Goal: Task Accomplishment & Management: Complete application form

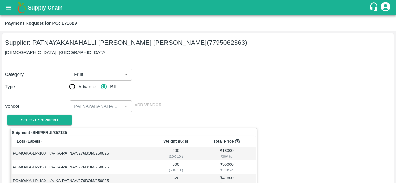
click at [8, 8] on icon "open drawer" at bounding box center [8, 7] width 7 height 7
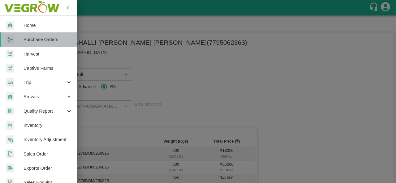
click at [46, 39] on span "Purchase Orders" at bounding box center [48, 39] width 49 height 7
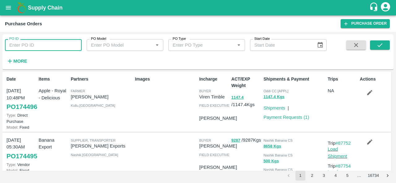
click at [26, 45] on input "PO ID" at bounding box center [43, 45] width 77 height 12
type input "171629"
click at [383, 48] on button "submit" at bounding box center [380, 45] width 20 height 9
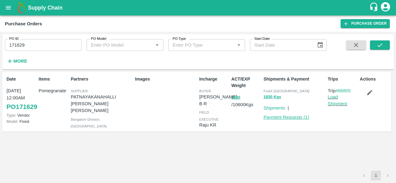
click at [284, 116] on link "Payment Requests ( 1 )" at bounding box center [287, 117] width 46 height 5
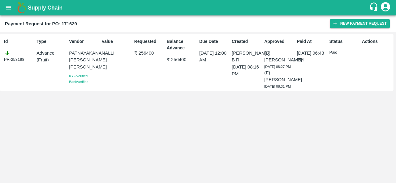
click at [364, 28] on div "Payment Request for PO: 171629 New Payment Request" at bounding box center [198, 23] width 396 height 16
click at [362, 24] on button "New Payment Request" at bounding box center [360, 23] width 60 height 9
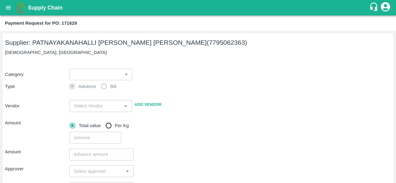
click at [115, 75] on body "Supply Chain Payment Request for PO: 171629 Supplier: PATNAYAKANAHALLI [PERSON_…" at bounding box center [198, 91] width 396 height 183
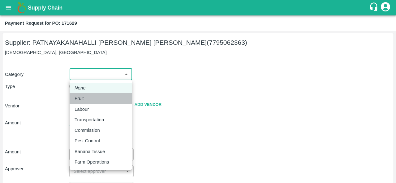
click at [84, 98] on p "Fruit" at bounding box center [79, 98] width 9 height 7
type input "1"
type input "PATNAYAKANAHALLI [PERSON_NAME] [PERSON_NAME] - 7795062363(Supplier)"
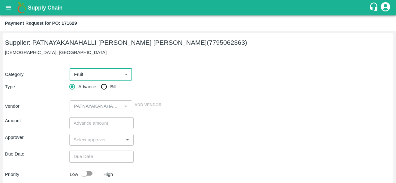
click at [98, 142] on input "input" at bounding box center [96, 140] width 50 height 8
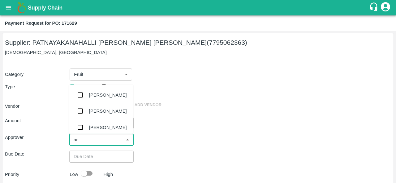
type input "ara"
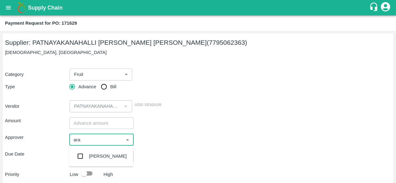
click at [103, 156] on div "[PERSON_NAME]" at bounding box center [108, 156] width 38 height 7
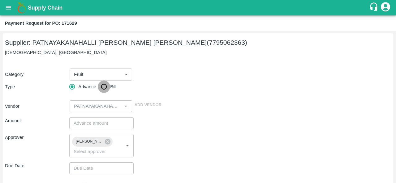
click at [108, 89] on input "Bill" at bounding box center [104, 87] width 12 height 12
radio input "true"
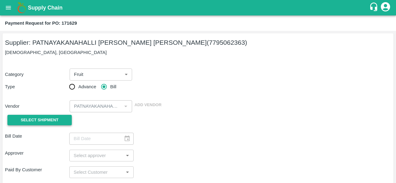
click at [60, 120] on button "Select Shipment" at bounding box center [39, 120] width 64 height 11
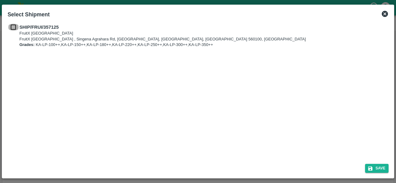
click at [13, 29] on input "checkbox" at bounding box center [13, 27] width 12 height 7
checkbox input "true"
click at [375, 170] on button "Save" at bounding box center [377, 168] width 24 height 9
type input "[DATE]"
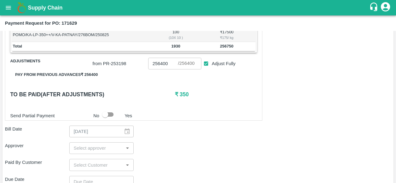
scroll to position [221, 0]
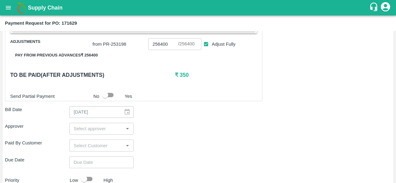
click at [94, 128] on input "input" at bounding box center [96, 129] width 50 height 8
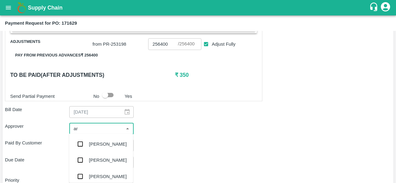
type input "ara"
click at [98, 145] on div "Aravindha Raj R" at bounding box center [108, 144] width 38 height 7
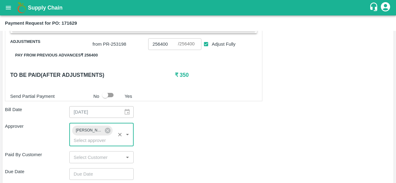
click at [170, 144] on div "Approver Aravindha Raj R ​" at bounding box center [198, 135] width 386 height 24
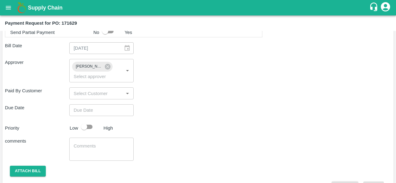
scroll to position [285, 0]
type input "DD/MM/YYYY hh:mm aa"
click at [86, 108] on input "DD/MM/YYYY hh:mm aa" at bounding box center [99, 110] width 60 height 12
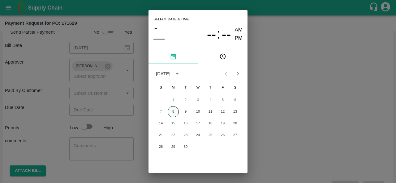
click at [175, 114] on button "8" at bounding box center [173, 111] width 11 height 11
type input "08/09/2025 12:00 AM"
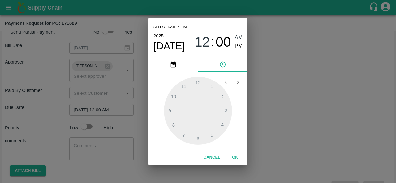
click at [286, 112] on div "Select date & time 2025 Sep 8 12 : 00 AM PM 1 2 3 4 5 6 7 8 9 10 11 12 Cancel OK" at bounding box center [198, 91] width 396 height 183
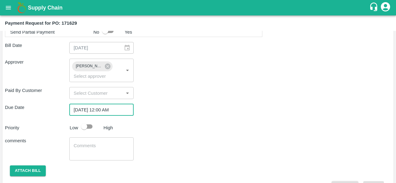
scroll to position [300, 0]
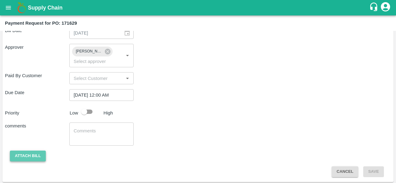
click at [27, 159] on button "Attach bill" at bounding box center [28, 156] width 36 height 11
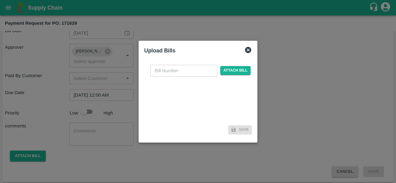
click at [167, 72] on input "text" at bounding box center [183, 71] width 67 height 12
type input "171629"
click at [239, 66] on div "171629 ​ Attach bill" at bounding box center [200, 71] width 103 height 12
click at [238, 70] on span "Attach bill" at bounding box center [235, 70] width 30 height 9
click at [0, 0] on input "Attach bill" at bounding box center [0, 0] width 0 height 0
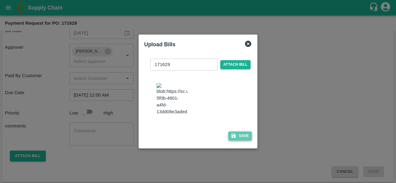
click at [247, 141] on button "Save" at bounding box center [240, 136] width 24 height 9
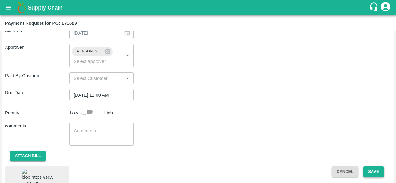
click at [372, 168] on button "Save" at bounding box center [373, 172] width 20 height 11
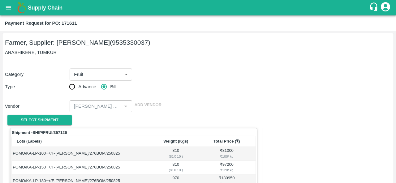
scroll to position [208, 0]
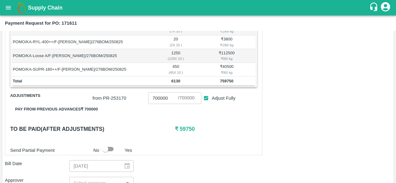
click at [282, 144] on div "Shipment - SHIP/FRUI/357126 Lots (Labels) Weight (Kgs) Total Price (₹) POMO/KA-…" at bounding box center [198, 109] width 386 height 379
